Goal: Find contact information

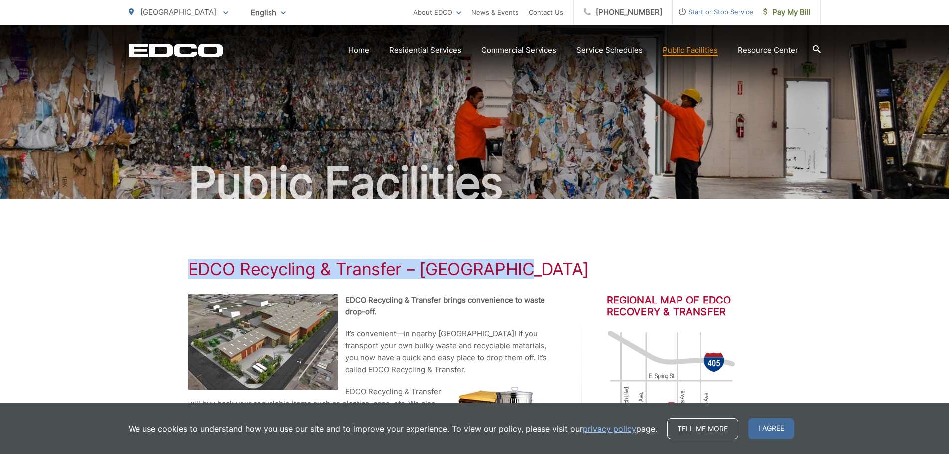
drag, startPoint x: 371, startPoint y: 282, endPoint x: 535, endPoint y: 269, distance: 164.5
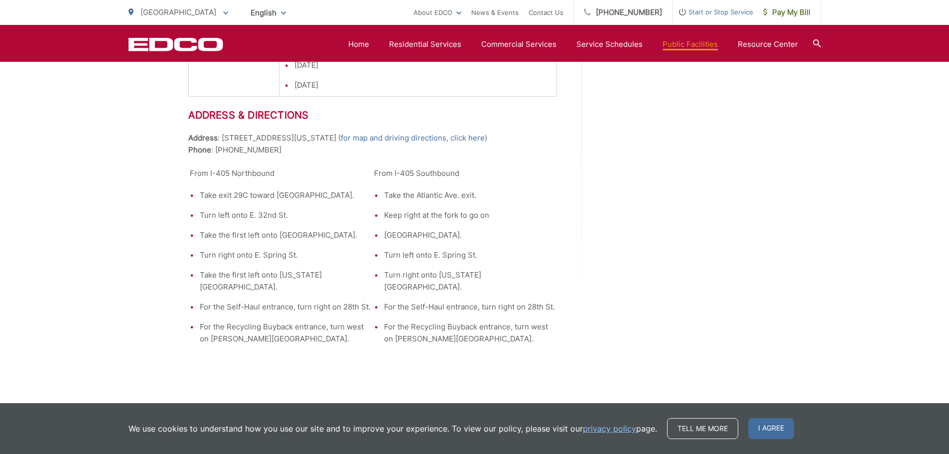
scroll to position [1433, 0]
click at [618, 45] on link "Service Schedules" at bounding box center [610, 44] width 66 height 12
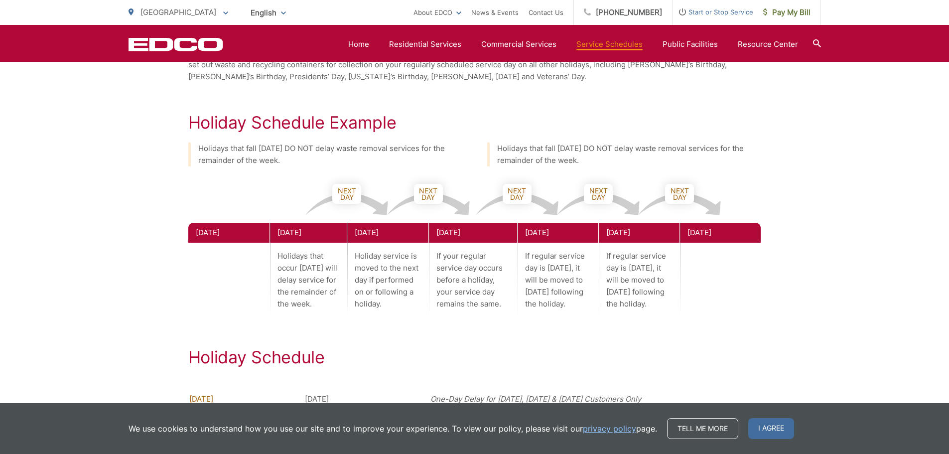
scroll to position [782, 0]
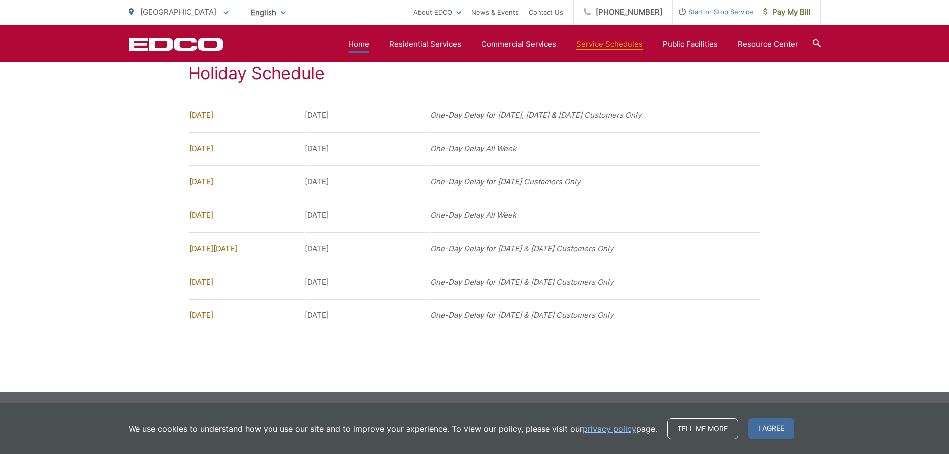
click at [369, 39] on link "Home" at bounding box center [358, 44] width 21 height 12
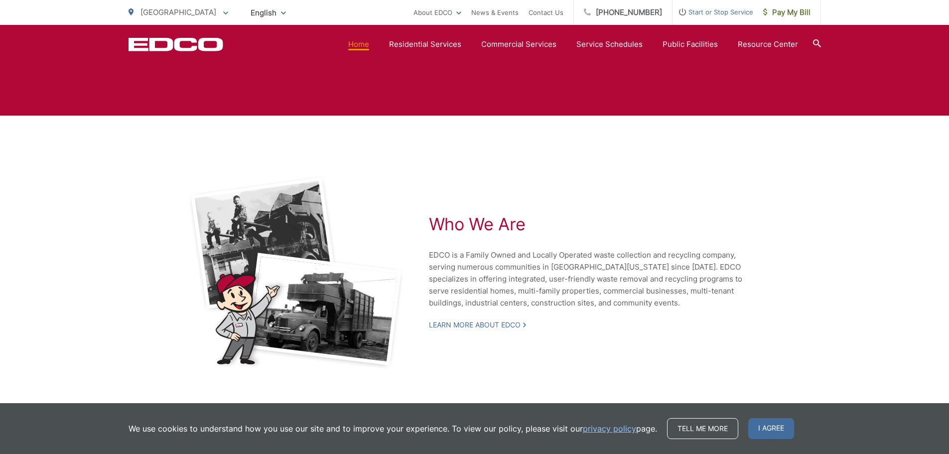
scroll to position [2130, 0]
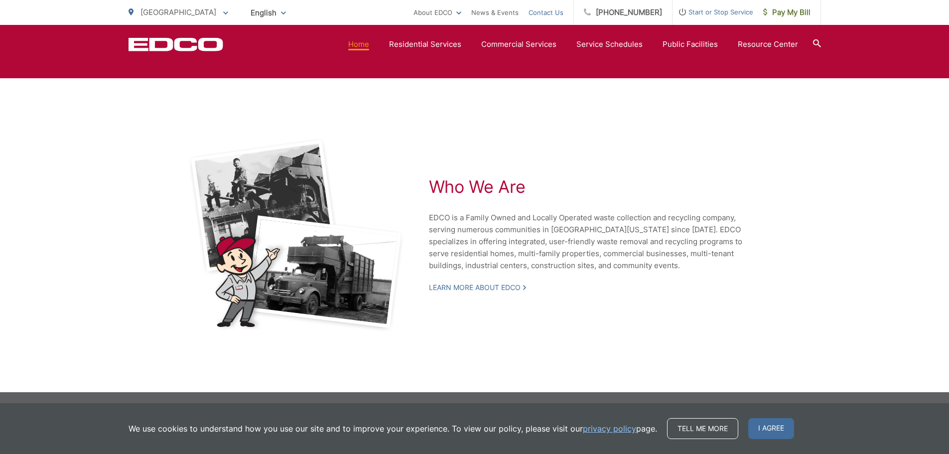
click at [548, 13] on link "Contact Us" at bounding box center [546, 12] width 35 height 12
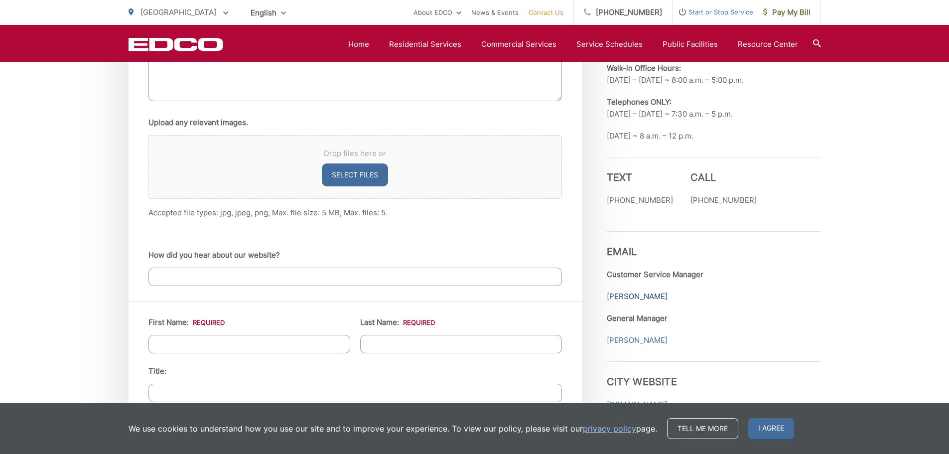
scroll to position [797, 0]
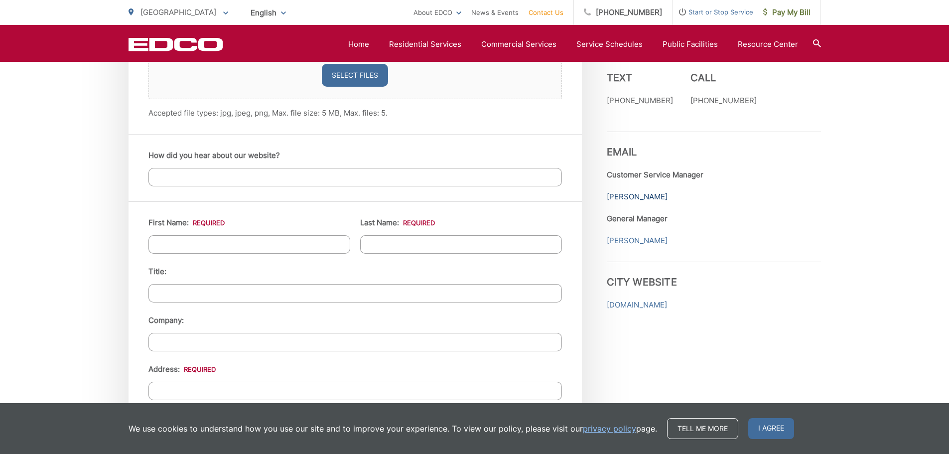
click at [639, 199] on link "Estela Henriquez" at bounding box center [637, 197] width 61 height 12
click at [638, 243] on link "Mark Perumean" at bounding box center [637, 241] width 61 height 12
click at [620, 192] on link "Estela Henriquez" at bounding box center [637, 197] width 61 height 12
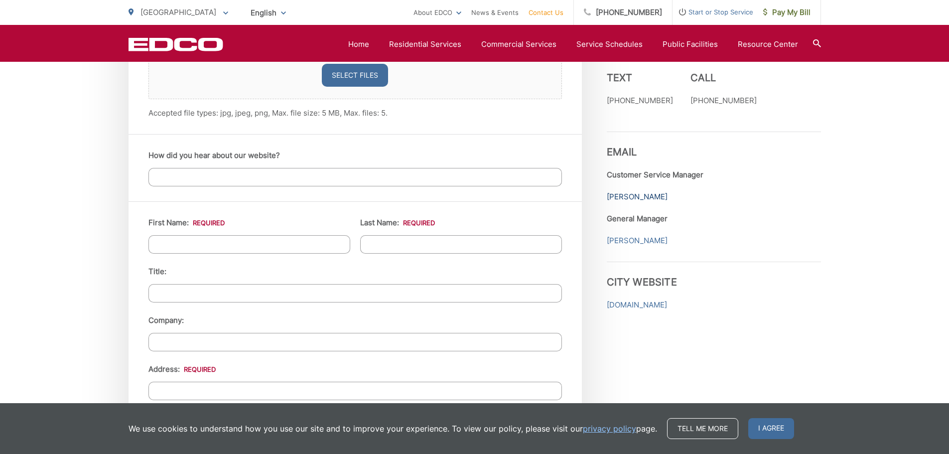
click at [617, 192] on link "Estela Henriquez" at bounding box center [637, 197] width 61 height 12
drag, startPoint x: 129, startPoint y: 35, endPoint x: 254, endPoint y: 48, distance: 126.2
click at [254, 48] on div "EDCO Logo Home Residential Services Curbside Pickup Recycling Organic Recycling…" at bounding box center [475, 44] width 693 height 19
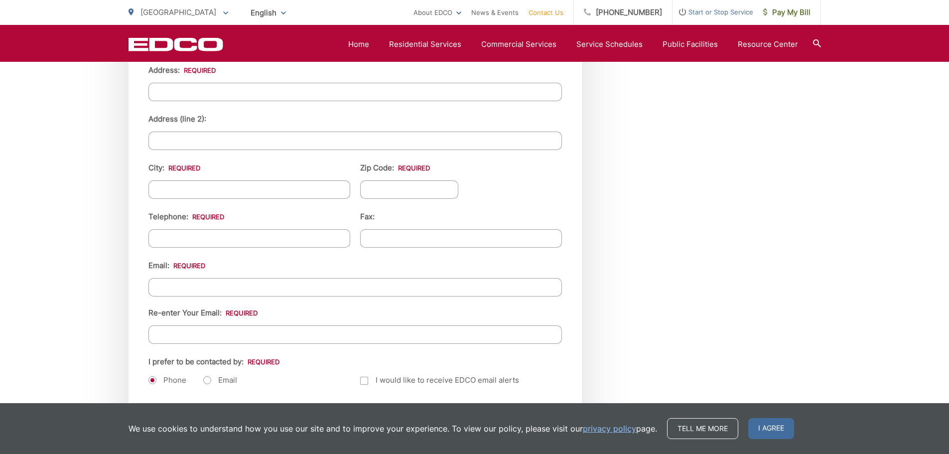
scroll to position [1342, 0]
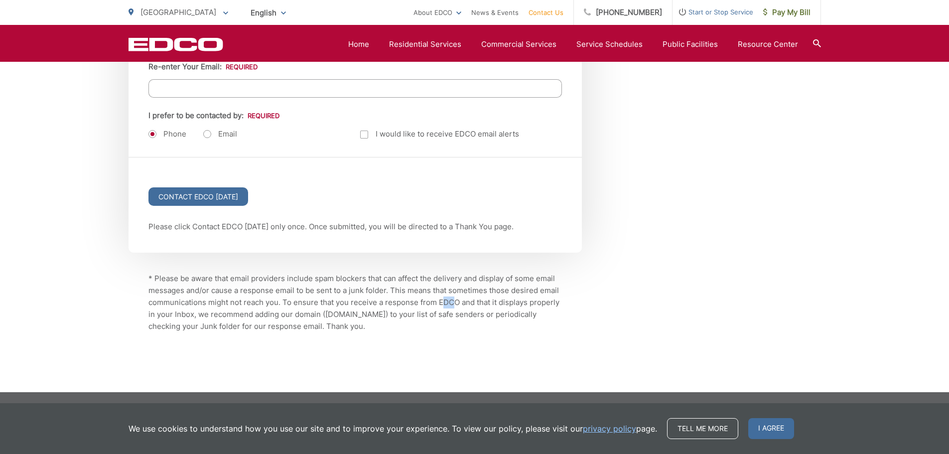
drag, startPoint x: 441, startPoint y: 305, endPoint x: 451, endPoint y: 297, distance: 12.9
click at [451, 297] on p "* Please be aware that email providers include spam blockers that can affect th…" at bounding box center [355, 303] width 414 height 60
copy p "EDC"
copy p "EDCO"
drag, startPoint x: 440, startPoint y: 297, endPoint x: 456, endPoint y: 298, distance: 17.0
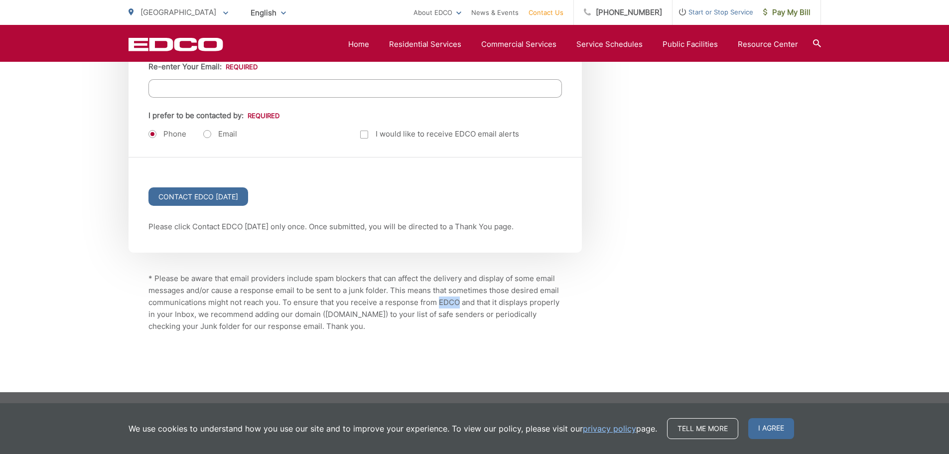
click at [456, 298] on p "* Please be aware that email providers include spam blockers that can affect th…" at bounding box center [355, 303] width 414 height 60
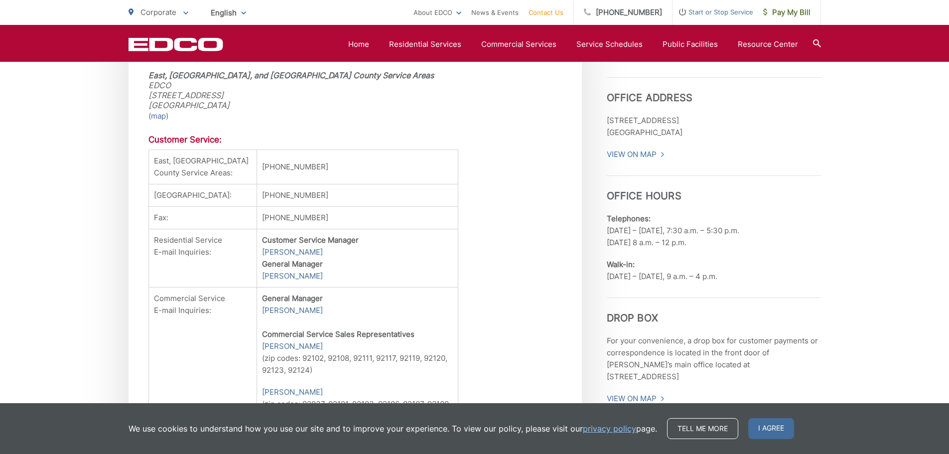
scroll to position [299, 0]
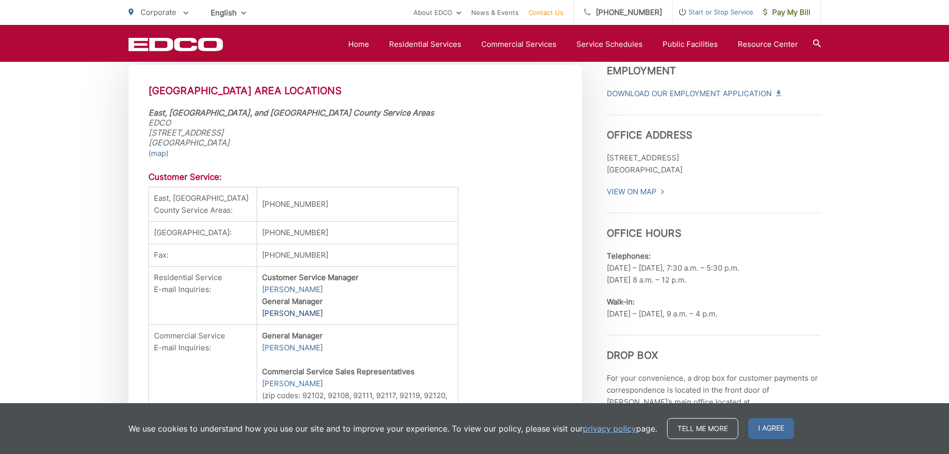
click at [270, 319] on link "Carl Scherbaum" at bounding box center [292, 313] width 61 height 12
click at [279, 319] on link "Carl Scherbaum" at bounding box center [292, 313] width 61 height 12
click at [278, 319] on link "Carl Scherbaum" at bounding box center [292, 313] width 61 height 12
drag, startPoint x: 248, startPoint y: 301, endPoint x: 321, endPoint y: 289, distance: 74.3
click at [321, 282] on strong "Customer Service Manager" at bounding box center [310, 277] width 97 height 9
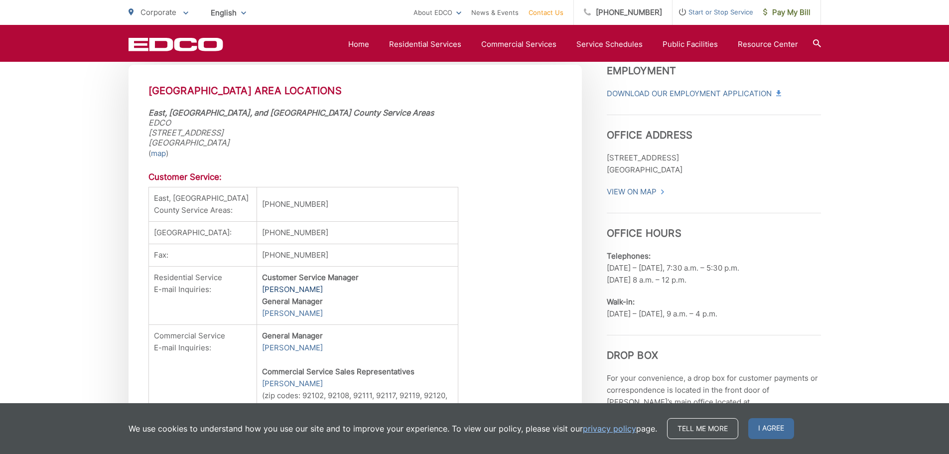
click at [290, 296] on link "Caroline Atkinson" at bounding box center [292, 290] width 61 height 12
click at [279, 319] on link "Carl Scherbaum" at bounding box center [292, 313] width 61 height 12
click at [307, 325] on td "Customer Service Manager Caroline Atkinson General Manager Carl Scherbaum" at bounding box center [357, 296] width 201 height 58
copy link "Carl Scherbaum"
drag, startPoint x: 308, startPoint y: 326, endPoint x: 246, endPoint y: 327, distance: 61.8
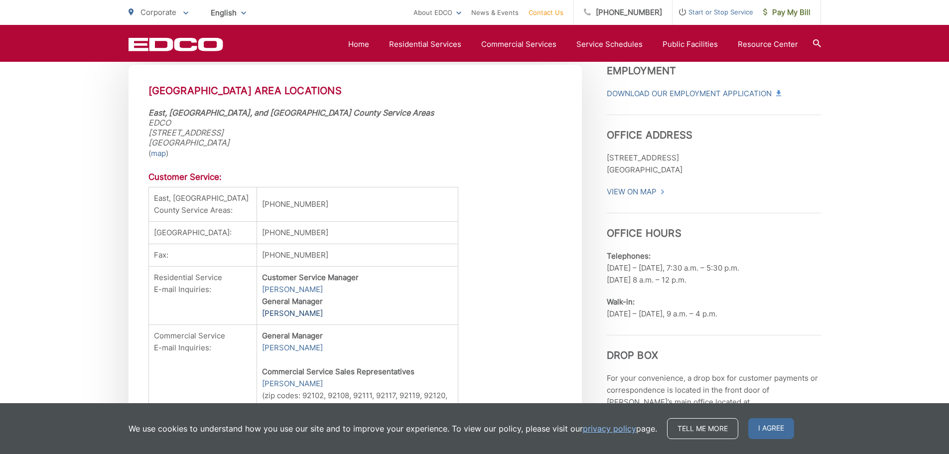
click at [257, 325] on td "Customer Service Manager Caroline Atkinson General Manager Carl Scherbaum" at bounding box center [357, 296] width 201 height 58
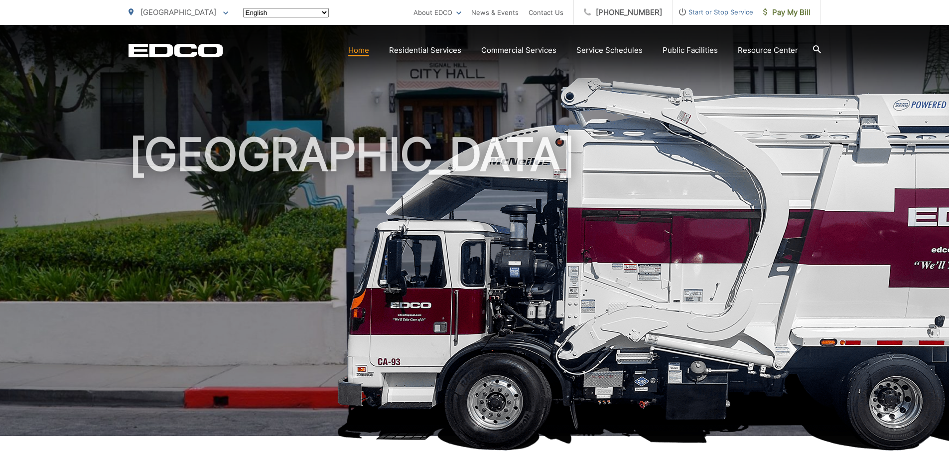
scroll to position [2053, 0]
